Goal: Navigation & Orientation: Understand site structure

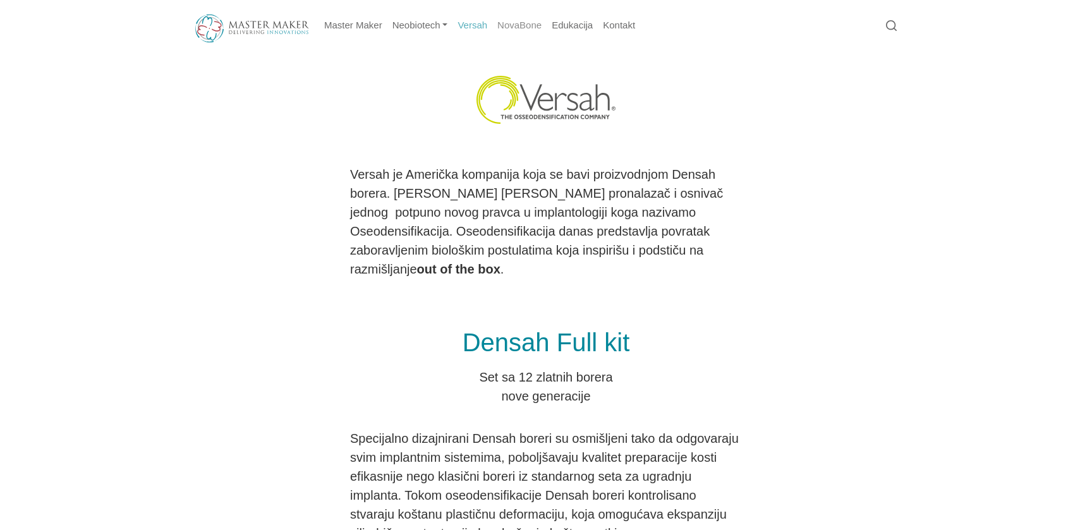
click at [509, 30] on link "NovaBone" at bounding box center [519, 25] width 54 height 25
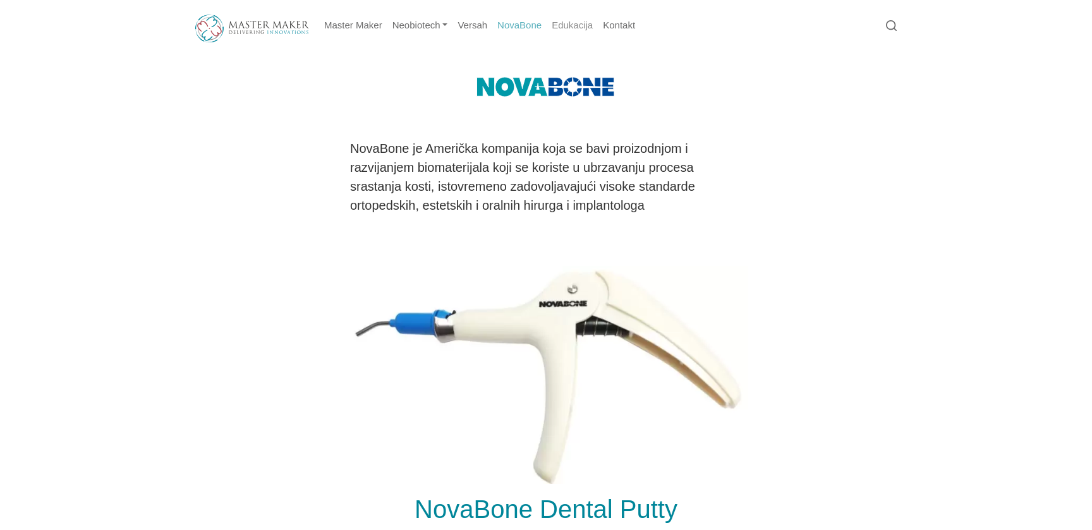
click at [581, 25] on link "Edukacija" at bounding box center [572, 25] width 51 height 25
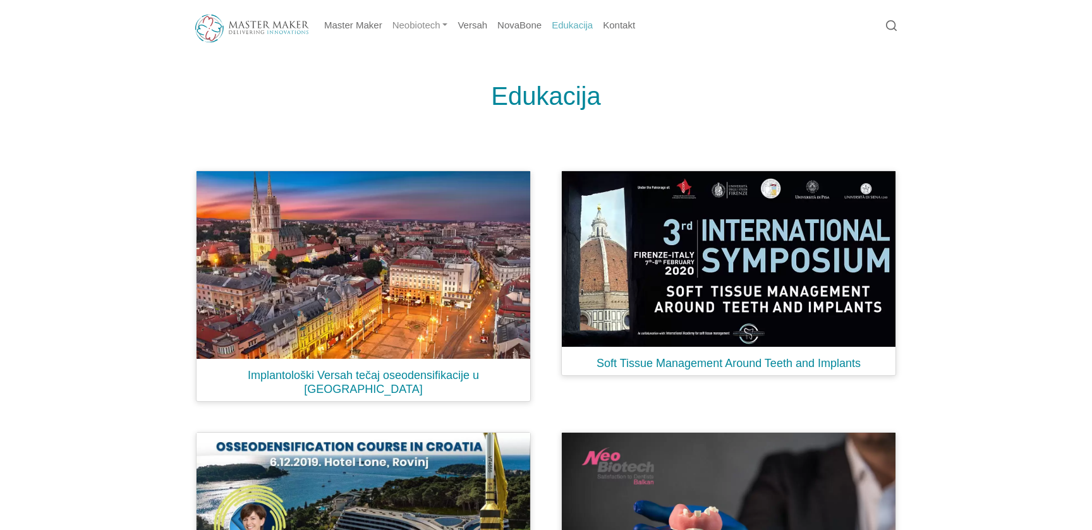
click at [408, 25] on link "Neobiotech" at bounding box center [420, 25] width 66 height 25
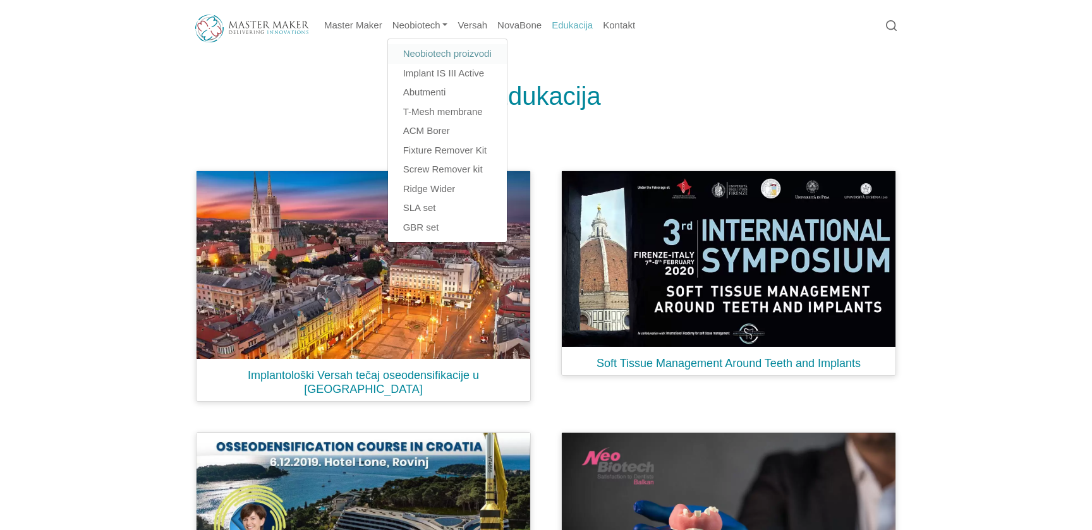
click at [448, 53] on link "Neobiotech proizvodi" at bounding box center [447, 54] width 119 height 20
